Goal: Transaction & Acquisition: Purchase product/service

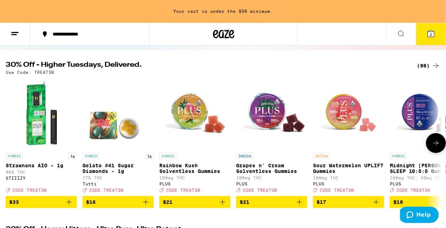
scroll to position [63, 0]
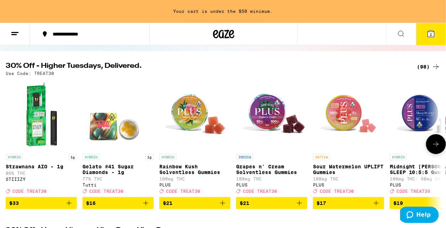
click at [436, 148] on icon at bounding box center [436, 144] width 9 height 9
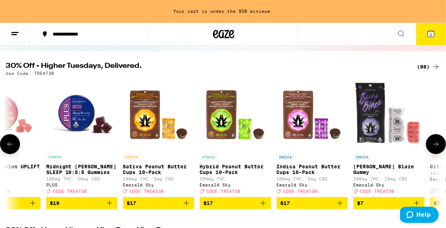
scroll to position [0, 358]
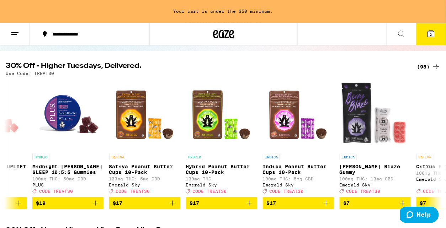
click at [428, 65] on div "(98)" at bounding box center [428, 67] width 23 height 9
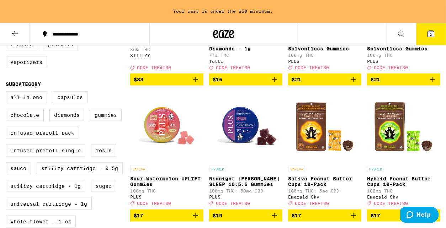
scroll to position [129, 0]
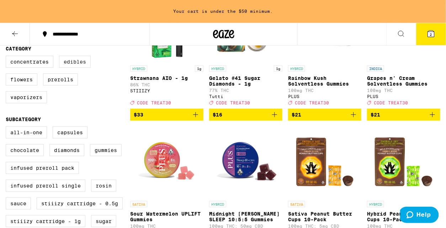
click at [70, 68] on label "Edibles" at bounding box center [75, 62] width 32 height 12
click at [7, 57] on input "Edibles" at bounding box center [7, 57] width 0 height 0
checkbox input "true"
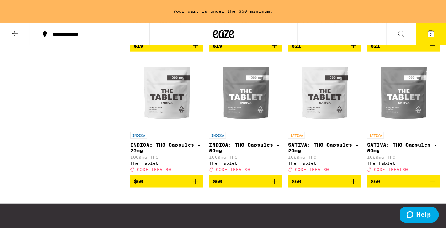
scroll to position [1016, 0]
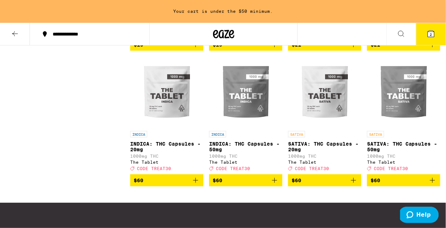
click at [333, 126] on img "Open page for SATIVA: THC Capsules - 20mg from The Tablet" at bounding box center [324, 92] width 71 height 71
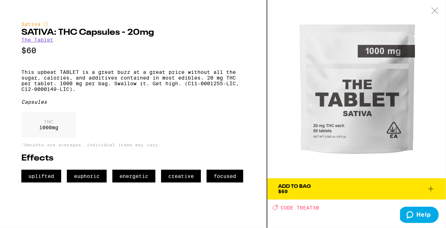
click at [434, 9] on icon at bounding box center [435, 10] width 7 height 6
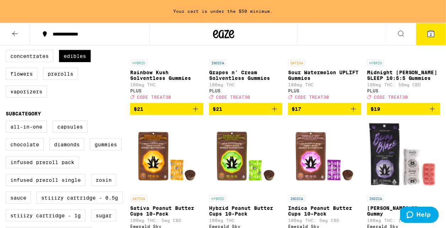
scroll to position [66, 0]
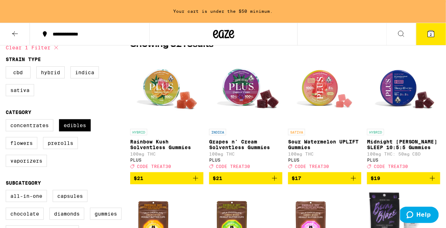
click at [431, 31] on icon at bounding box center [431, 34] width 6 height 6
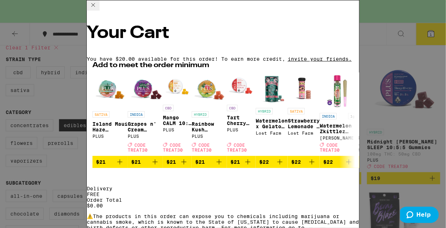
click at [97, 9] on icon at bounding box center [93, 5] width 9 height 9
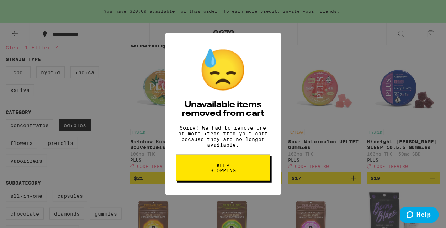
click at [239, 165] on button "Keep Shopping" at bounding box center [223, 168] width 94 height 26
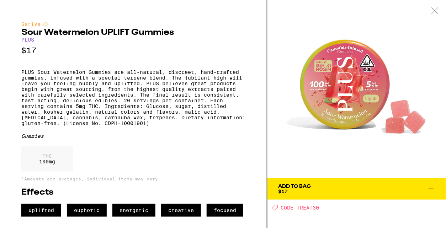
scroll to position [64, 0]
click at [439, 7] on div at bounding box center [435, 11] width 22 height 22
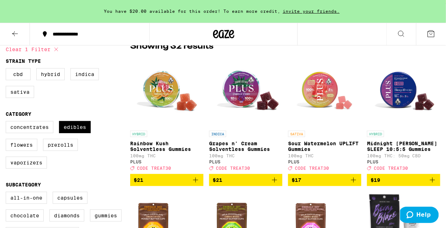
click at [354, 185] on icon "Add to bag" at bounding box center [353, 180] width 9 height 9
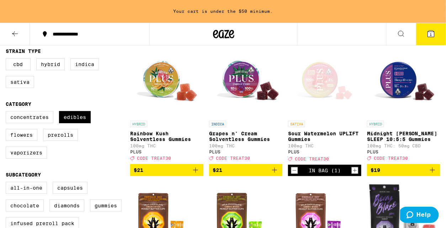
scroll to position [75, 0]
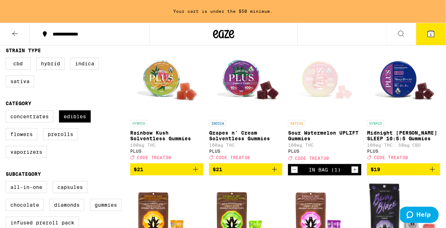
click at [275, 173] on icon "Add to bag" at bounding box center [274, 169] width 9 height 9
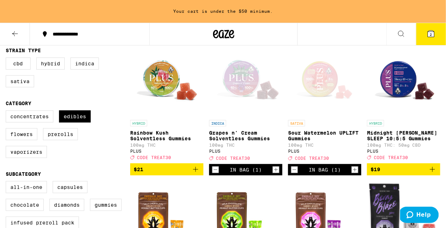
click at [198, 173] on icon "Add to bag" at bounding box center [195, 169] width 9 height 9
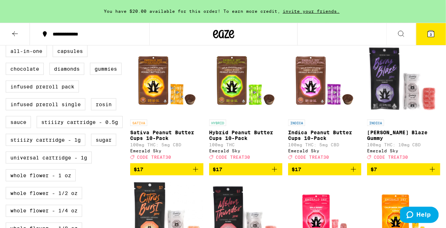
scroll to position [0, 0]
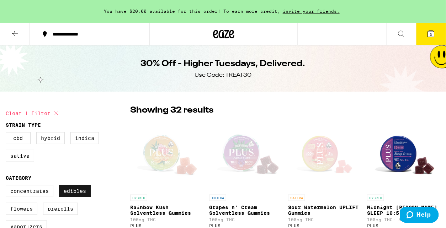
click at [82, 195] on label "Edibles" at bounding box center [75, 191] width 32 height 12
click at [7, 187] on input "Edibles" at bounding box center [7, 186] width 0 height 0
checkbox input "false"
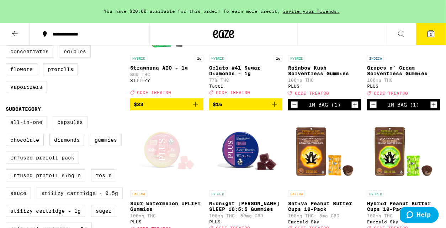
scroll to position [141, 0]
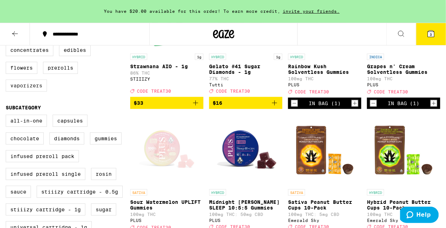
click at [28, 92] on label "Vaporizers" at bounding box center [26, 86] width 41 height 12
click at [7, 46] on input "Vaporizers" at bounding box center [7, 45] width 0 height 0
checkbox input "true"
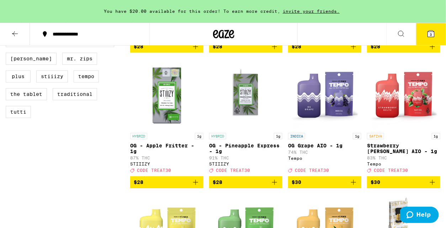
scroll to position [478, 0]
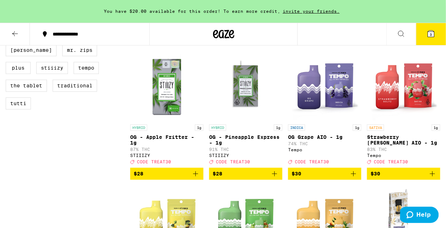
click at [435, 178] on icon "Add to bag" at bounding box center [432, 174] width 9 height 9
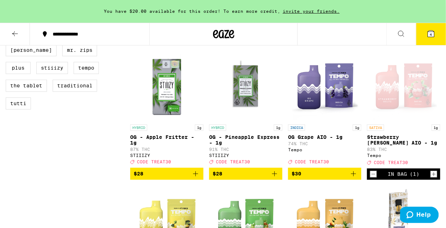
click at [438, 34] on button "4" at bounding box center [431, 34] width 30 height 22
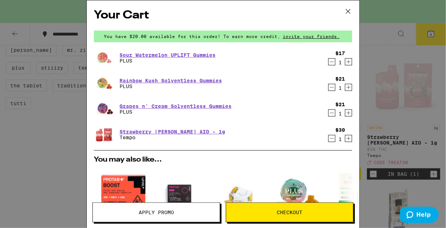
scroll to position [84, 0]
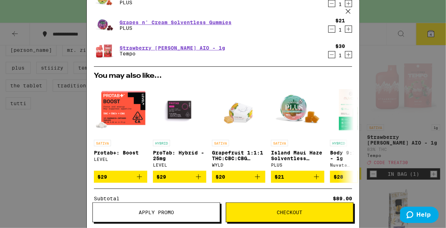
click at [144, 215] on span "Apply Promo" at bounding box center [156, 212] width 35 height 5
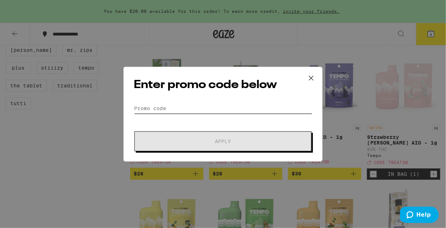
click at [154, 111] on input "Promo Code" at bounding box center [223, 108] width 179 height 11
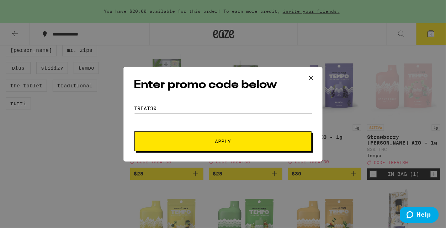
type input "treat30"
click at [134, 132] on button "Apply" at bounding box center [222, 142] width 177 height 20
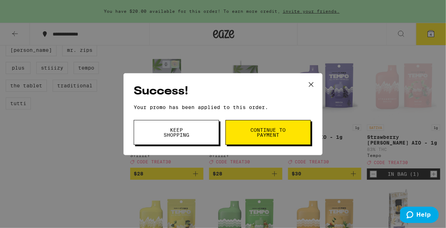
click at [294, 131] on button "Continue to payment" at bounding box center [268, 132] width 85 height 25
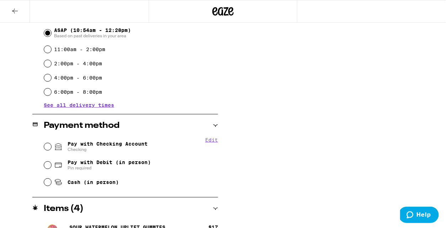
scroll to position [218, 0]
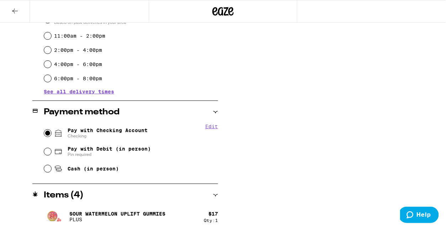
click at [48, 135] on input "Pay with Checking Account Checking" at bounding box center [47, 133] width 7 height 7
radio input "true"
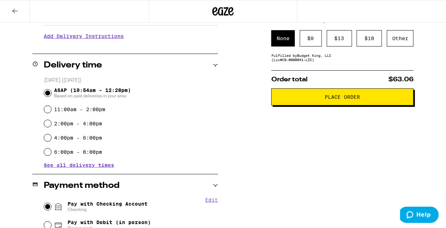
scroll to position [127, 0]
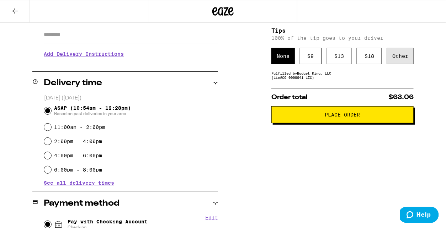
click at [404, 58] on div "Other" at bounding box center [400, 56] width 27 height 16
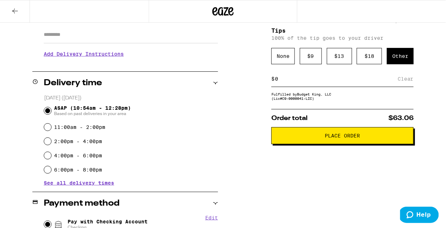
click at [342, 82] on input at bounding box center [336, 79] width 123 height 6
type input "8"
click at [328, 172] on div "Subtotal $89.00 Delivery $5.00 Free delivery for $75+ orders! Taxes & Fees More…" at bounding box center [342, 191] width 142 height 465
click at [402, 84] on div "Save" at bounding box center [407, 79] width 13 height 16
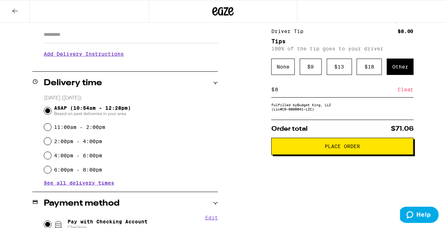
click at [334, 149] on span "Place Order" at bounding box center [342, 146] width 35 height 5
